Goal: Obtain resource: Download file/media

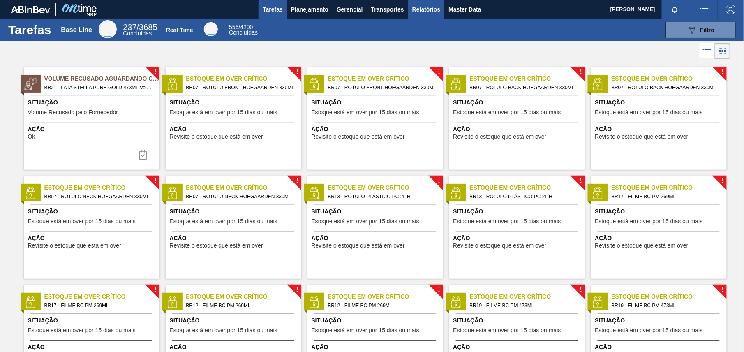
click at [424, 2] on button "Relatórios" at bounding box center [426, 9] width 36 height 18
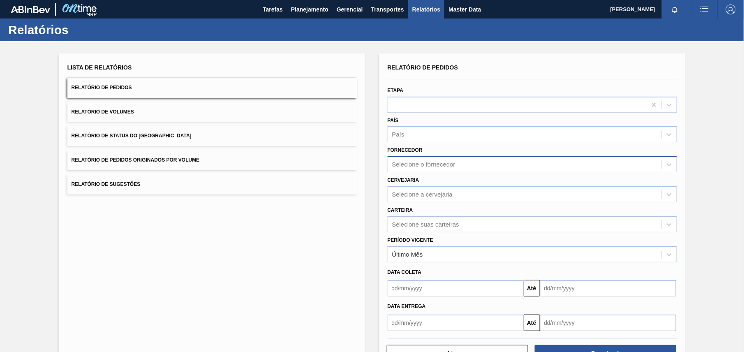
click at [422, 171] on div "Selecione o fornecedor" at bounding box center [532, 164] width 289 height 16
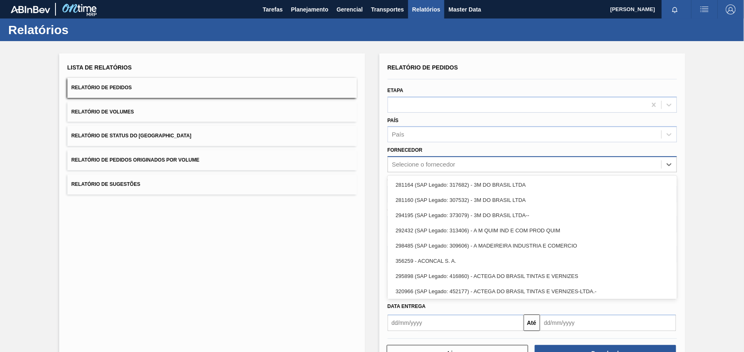
paste input "320622"
type input "320622"
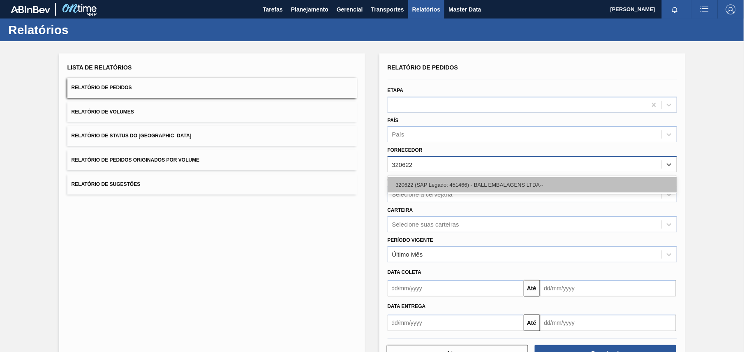
click at [439, 184] on div "320622 (SAP Legado: 451466) - BALL EMBALAGENS LTDA--" at bounding box center [532, 184] width 289 height 15
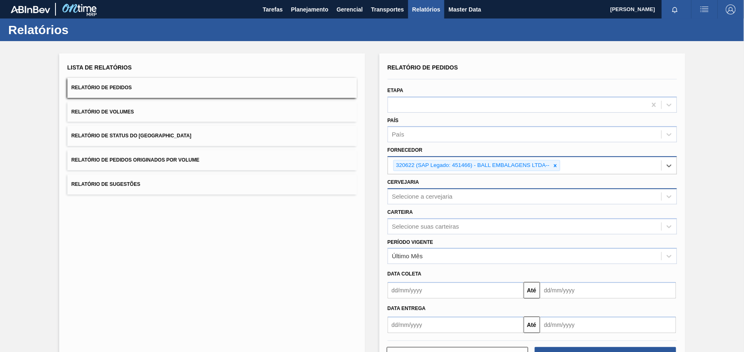
click at [412, 196] on div "Selecione a cervejaria" at bounding box center [422, 196] width 61 height 7
click at [435, 188] on div "Selecione a cervejaria" at bounding box center [532, 196] width 289 height 16
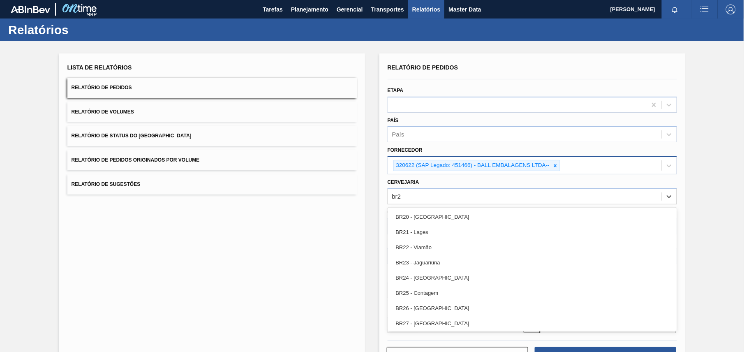
type input "br28"
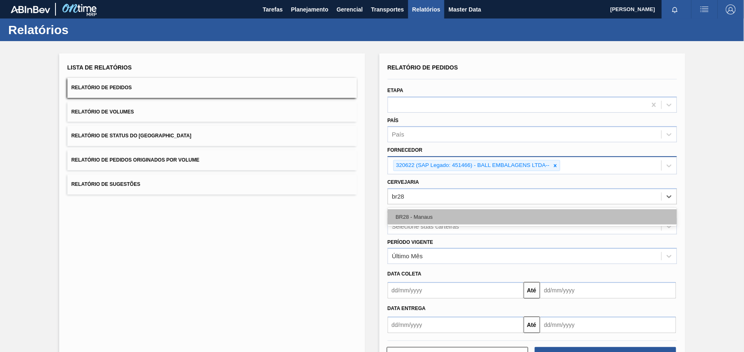
click at [436, 210] on div "BR28 - Manaus" at bounding box center [532, 216] width 289 height 15
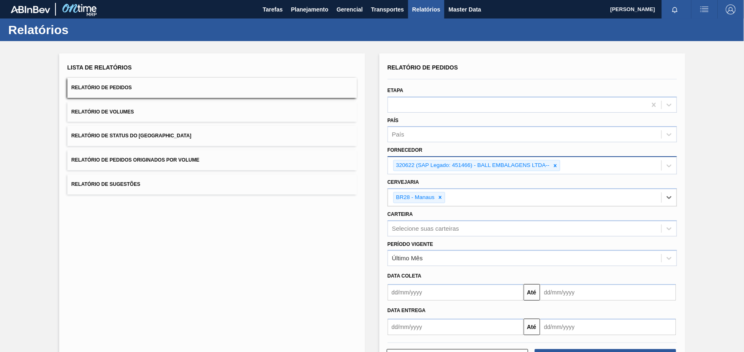
scroll to position [32, 0]
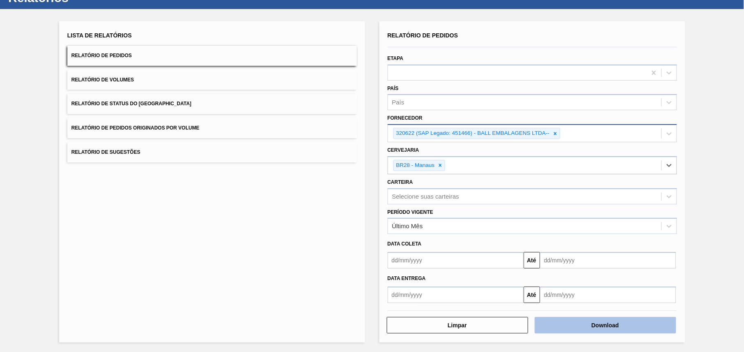
click at [601, 326] on button "Download" at bounding box center [605, 325] width 141 height 16
